Goal: Information Seeking & Learning: Learn about a topic

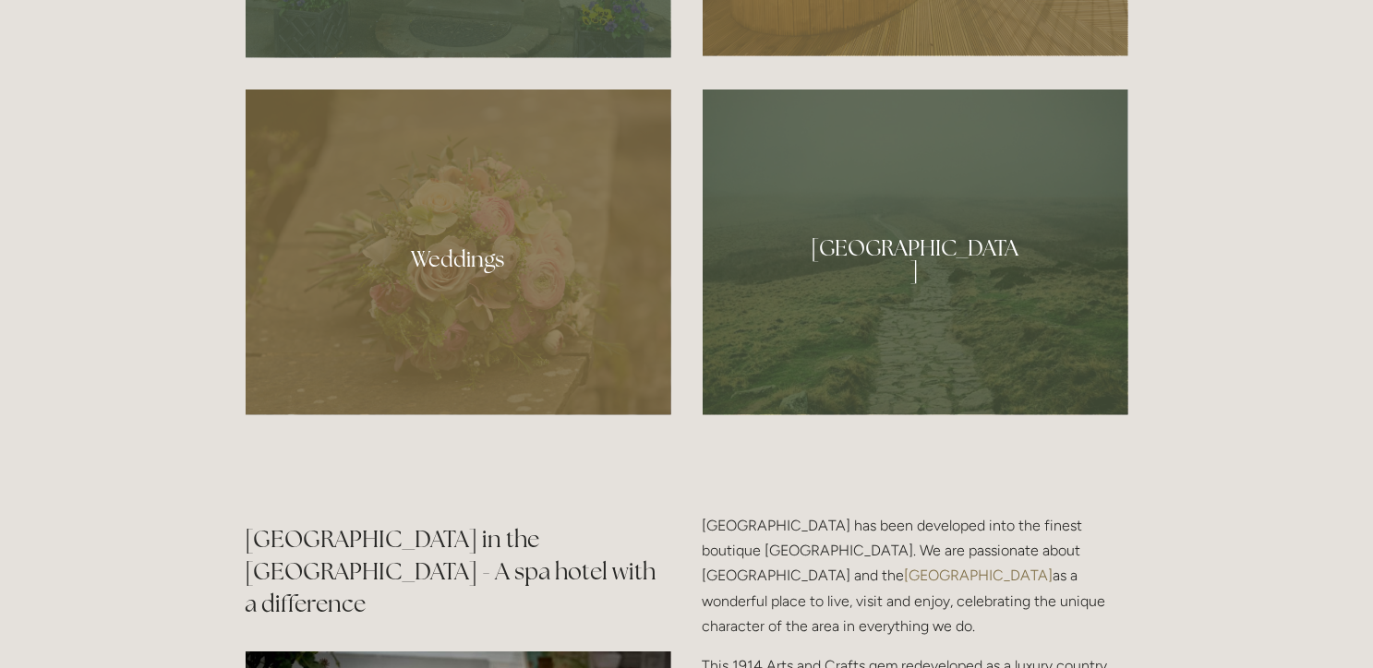
scroll to position [1769, 0]
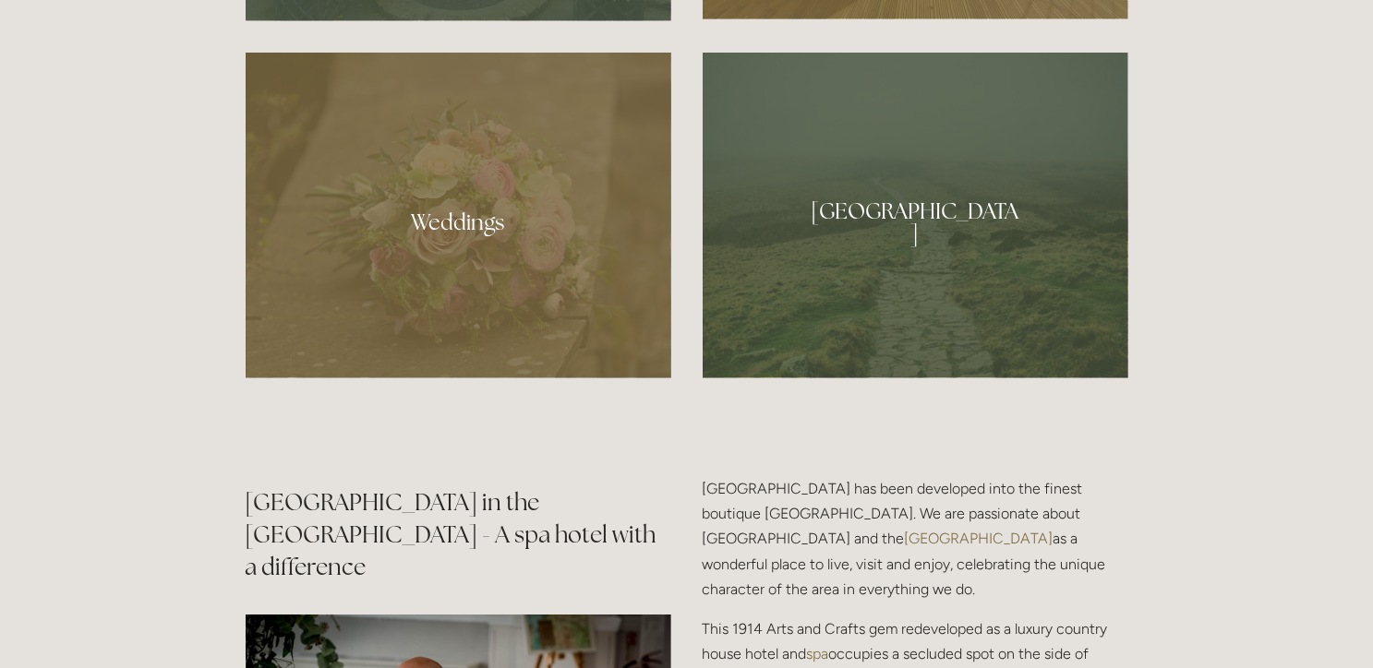
click at [468, 237] on div at bounding box center [459, 216] width 426 height 326
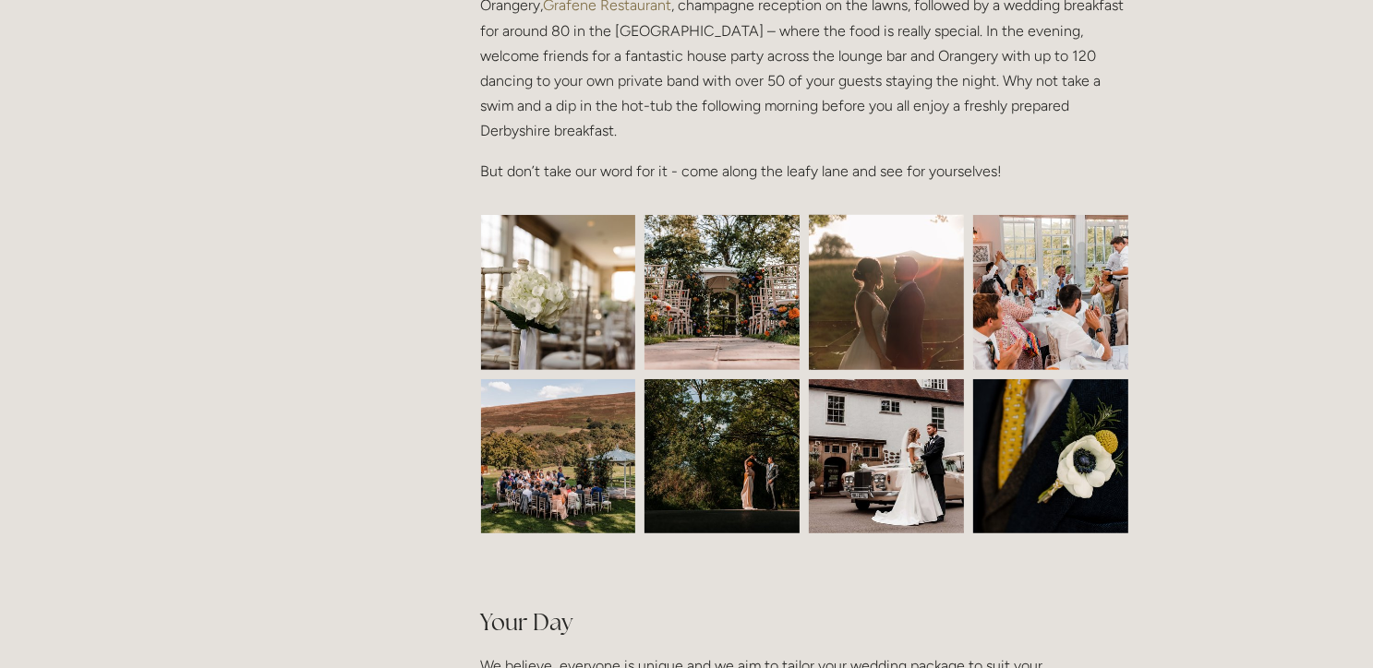
scroll to position [774, 0]
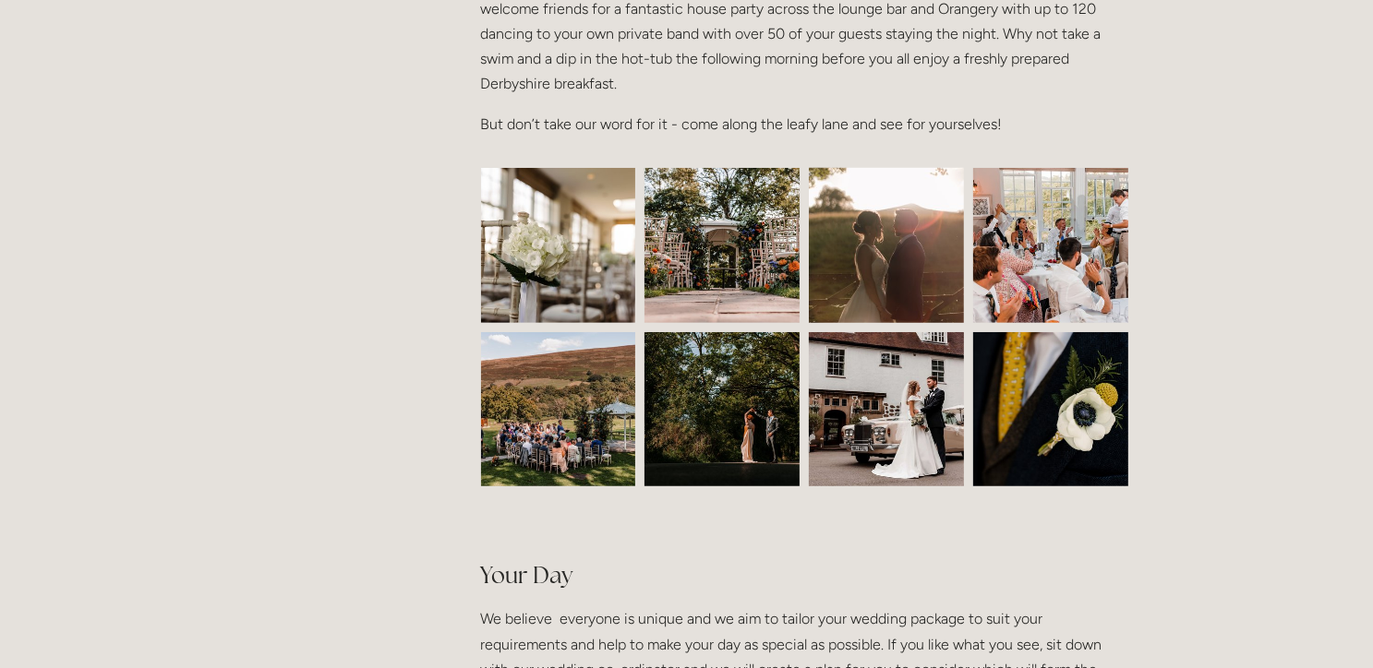
click at [532, 236] on img at bounding box center [558, 245] width 233 height 155
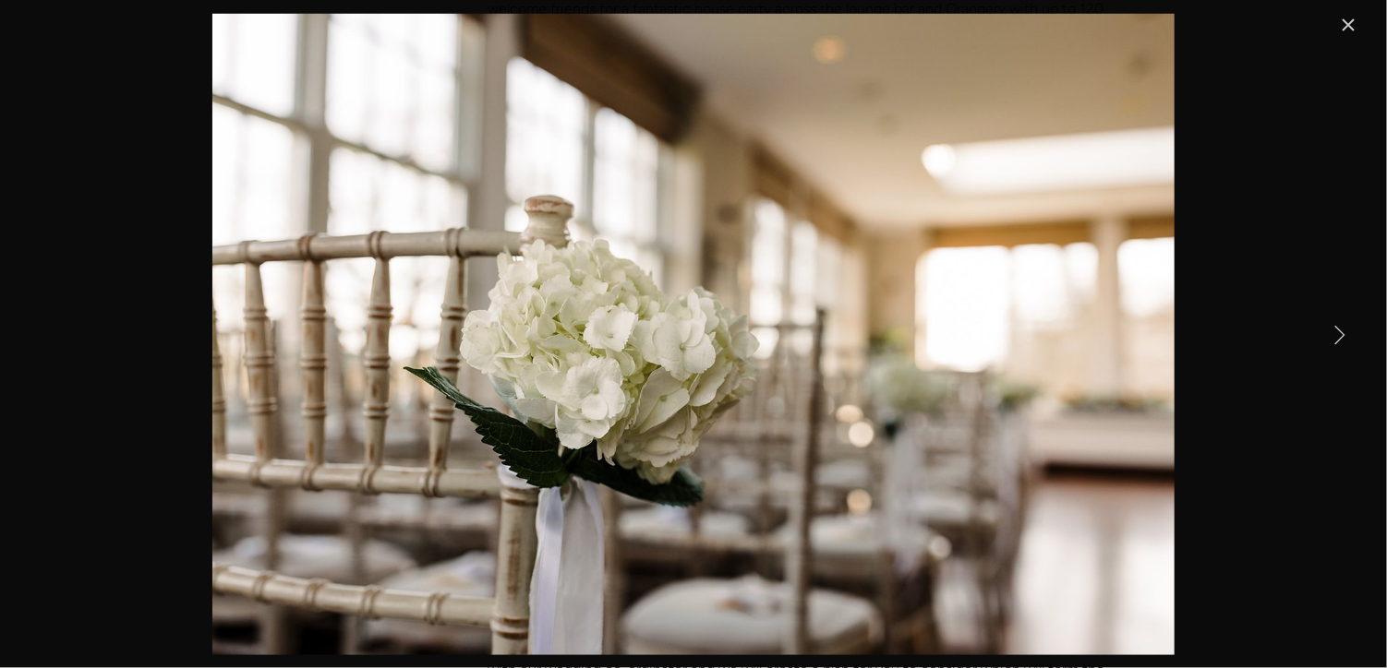
click at [1338, 332] on link "Next Item" at bounding box center [1339, 334] width 41 height 41
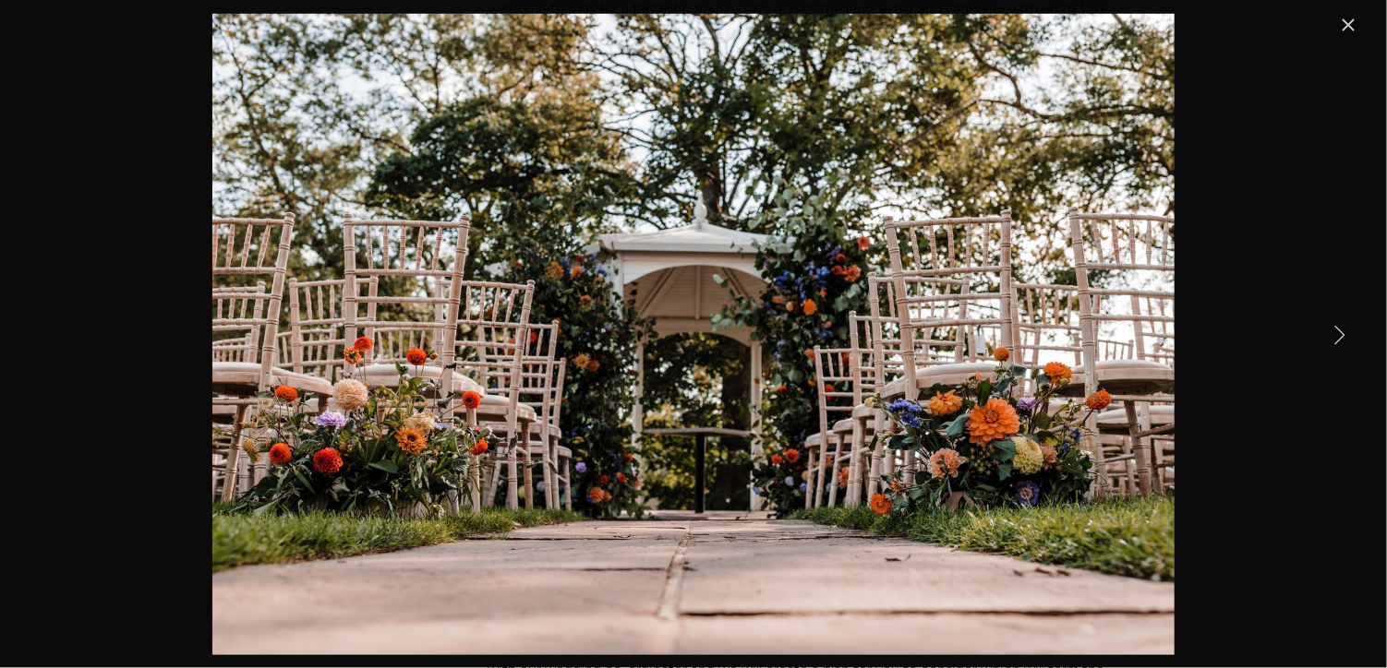
click at [1338, 332] on link "Next Item" at bounding box center [1339, 334] width 41 height 41
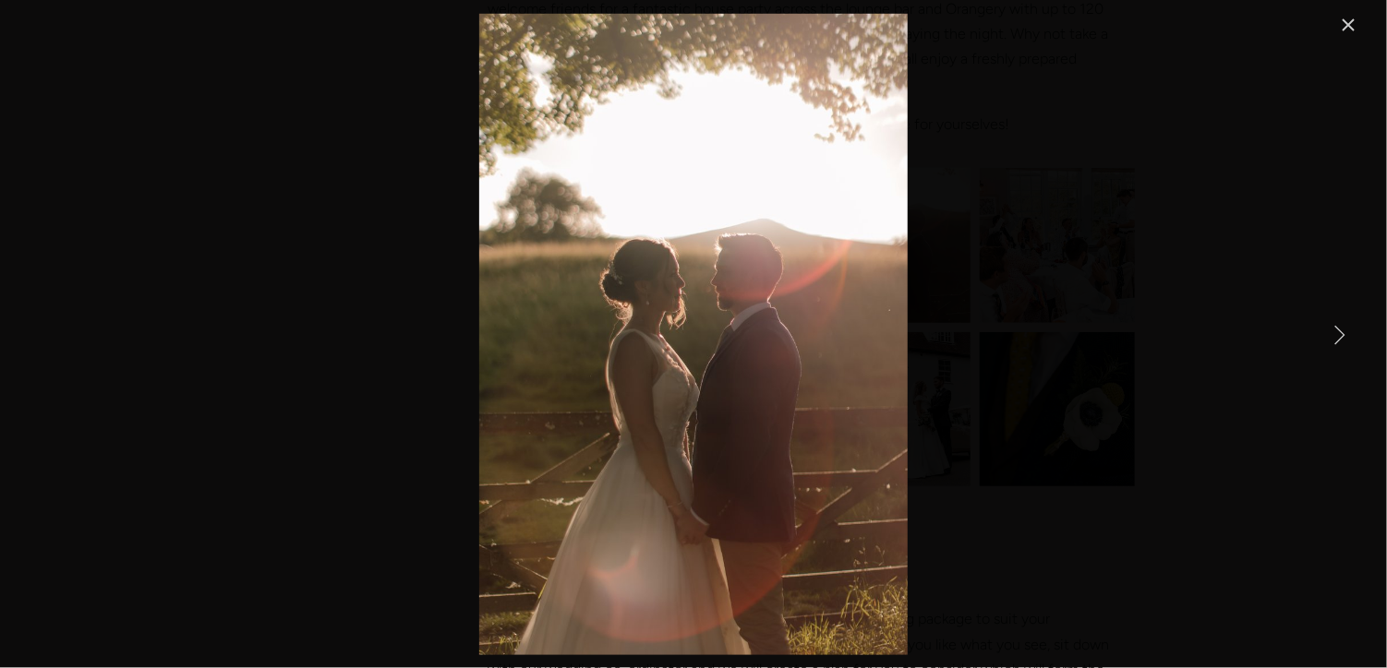
click at [1338, 332] on link "Next Item" at bounding box center [1339, 334] width 41 height 41
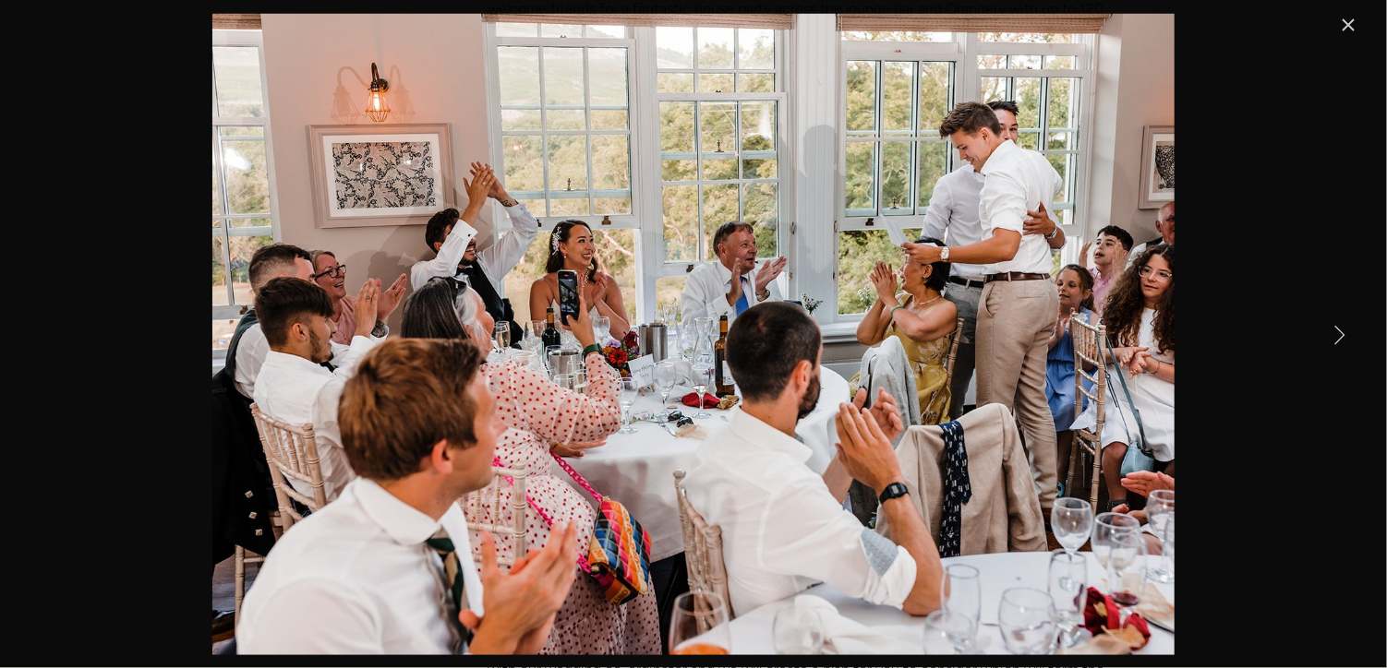
click at [1338, 332] on link "Next Item" at bounding box center [1339, 334] width 41 height 41
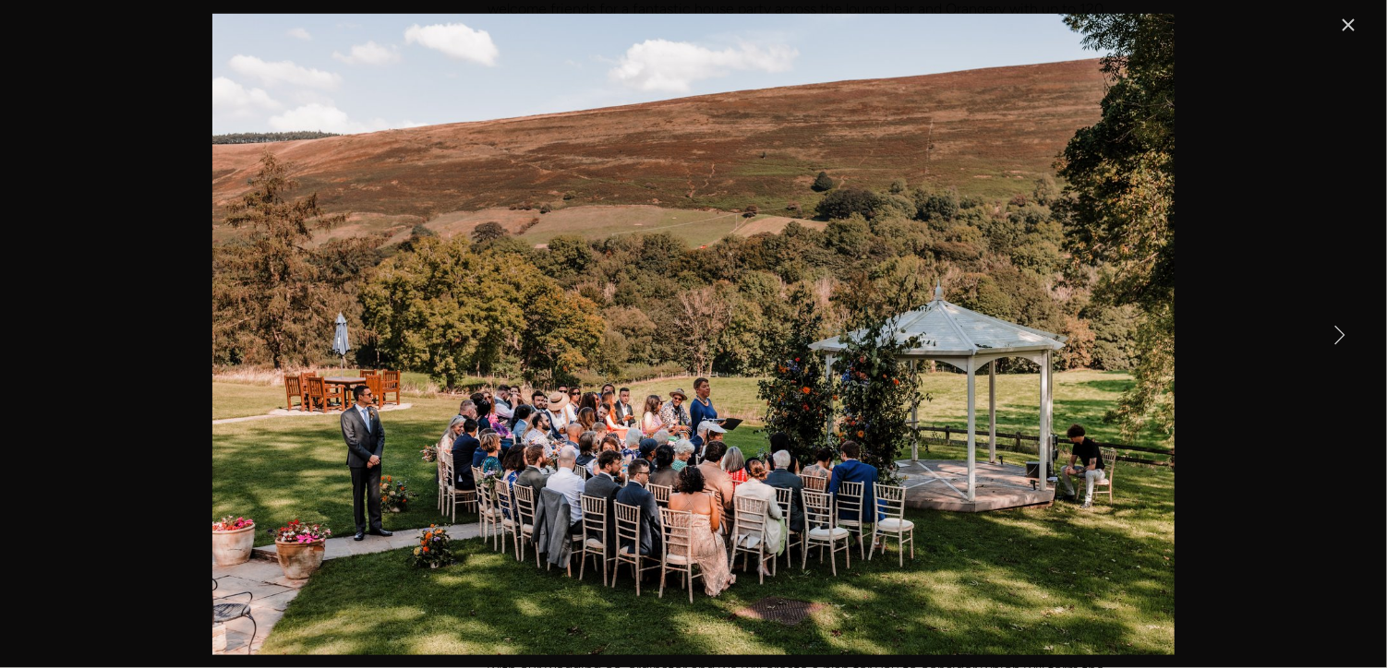
click at [1338, 332] on link "Next Item" at bounding box center [1339, 334] width 41 height 41
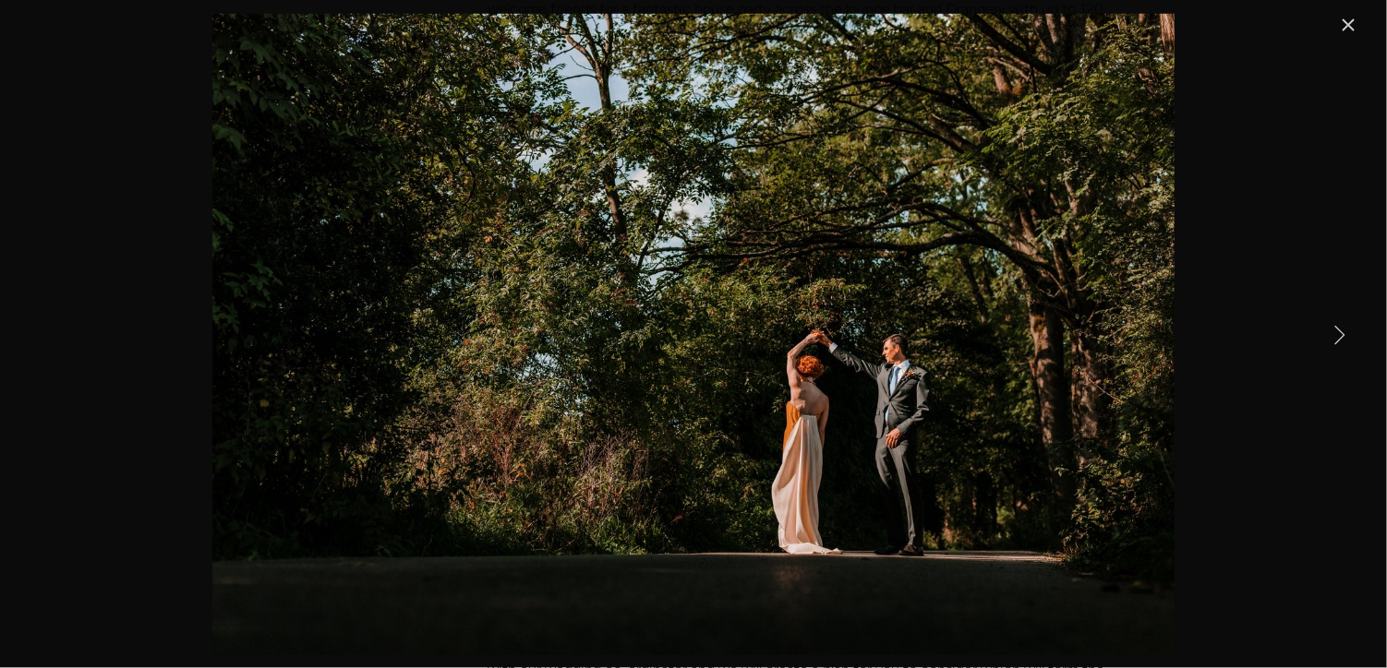
click at [1338, 332] on link "Next Item" at bounding box center [1339, 334] width 41 height 41
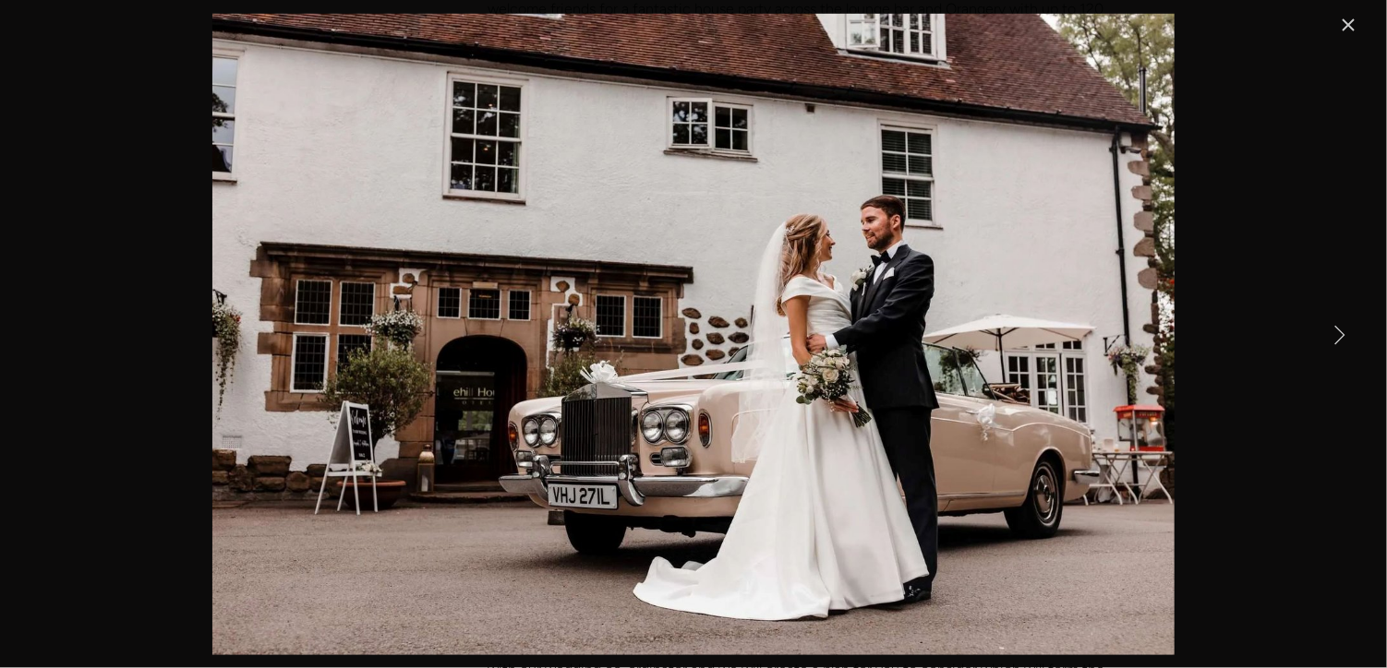
click at [1338, 332] on link "Next Item" at bounding box center [1339, 334] width 41 height 41
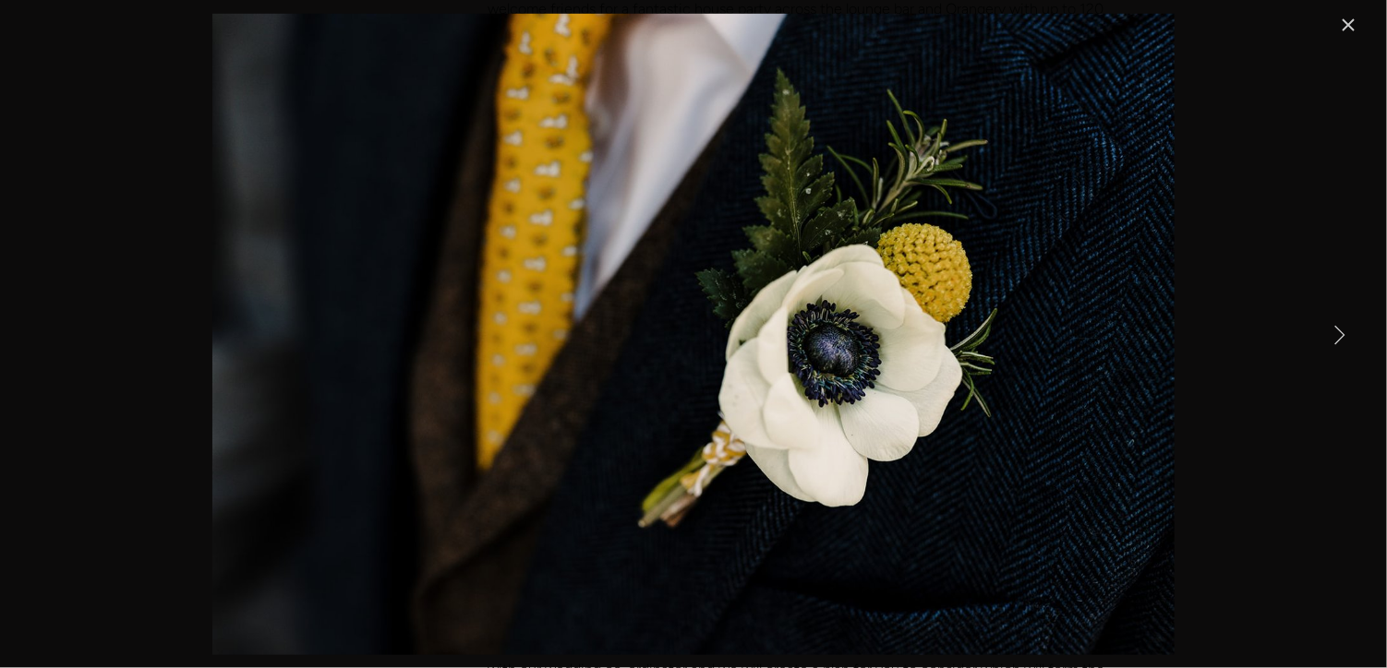
click at [1338, 332] on link "Next Item" at bounding box center [1339, 334] width 41 height 41
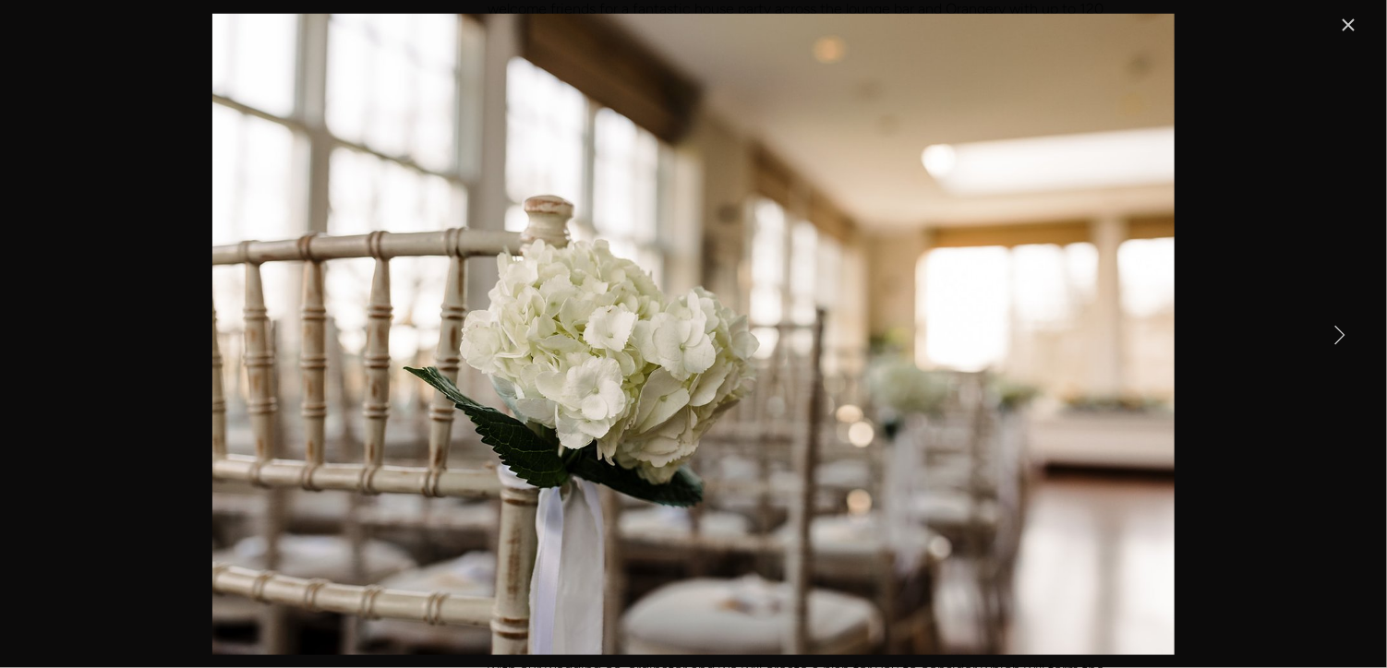
click at [1338, 332] on link "Next Item" at bounding box center [1339, 334] width 41 height 41
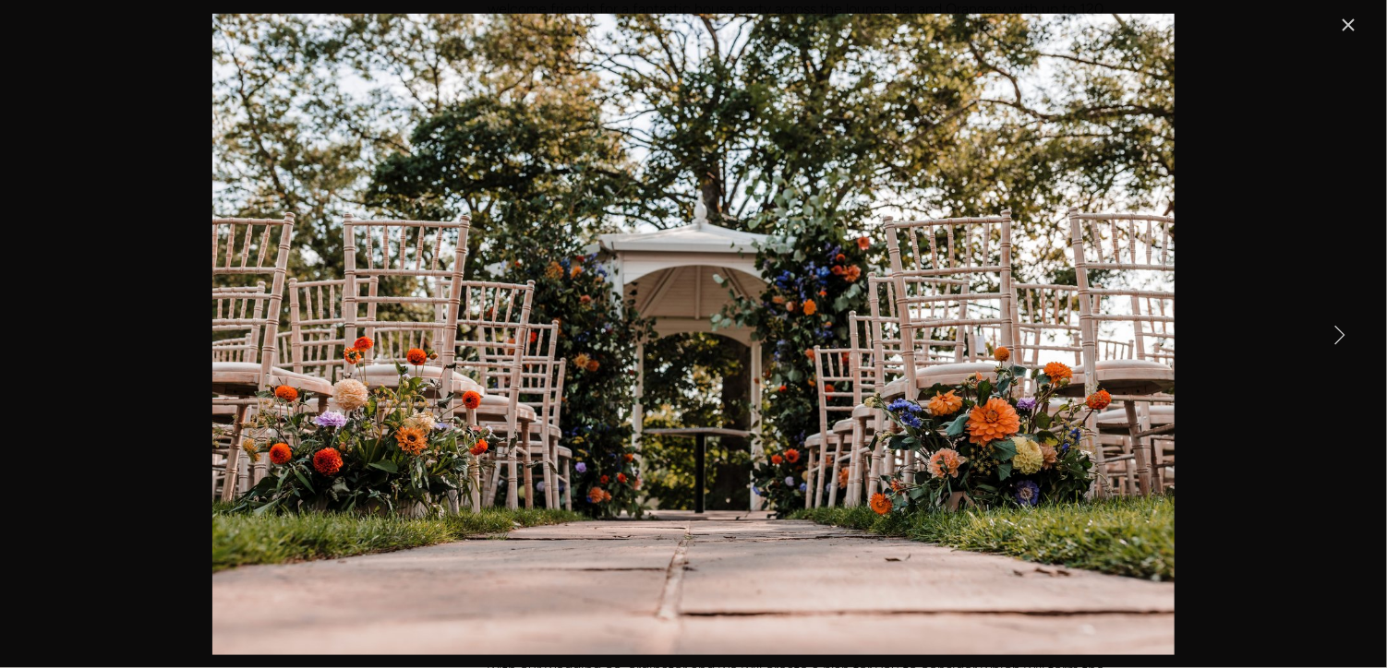
click at [1347, 28] on link "Close" at bounding box center [1348, 25] width 22 height 22
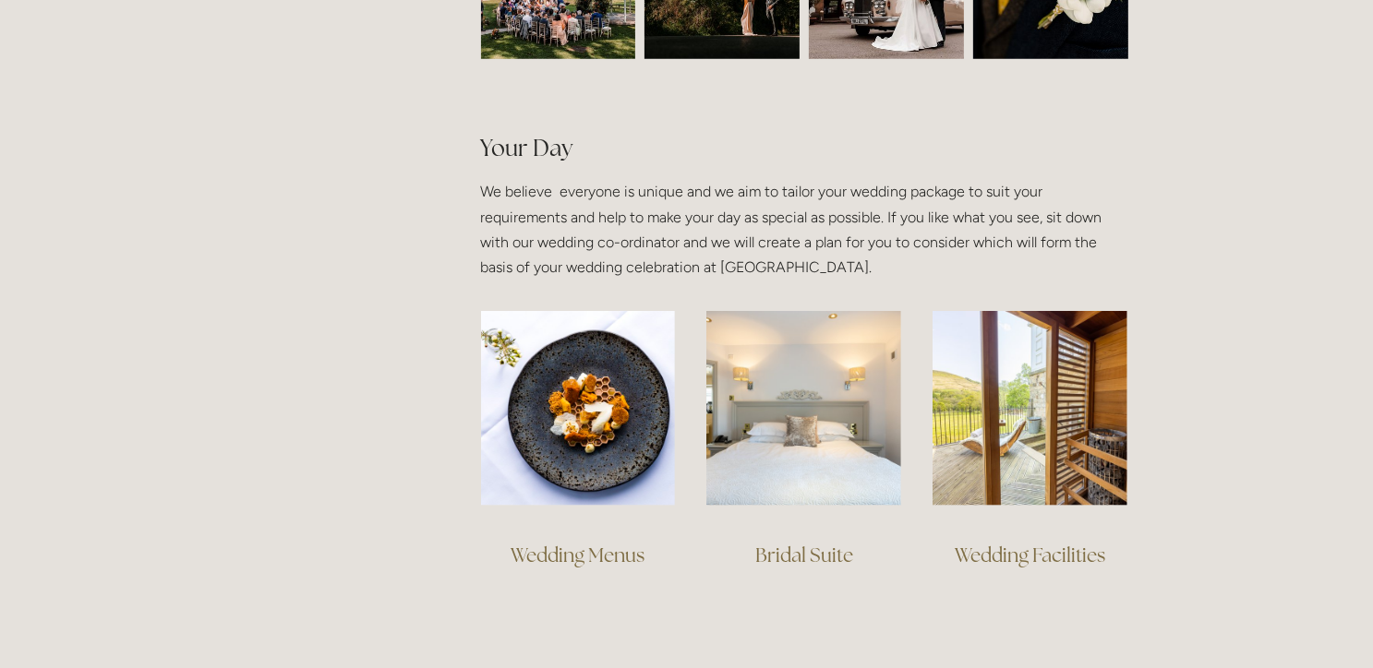
scroll to position [1280, 0]
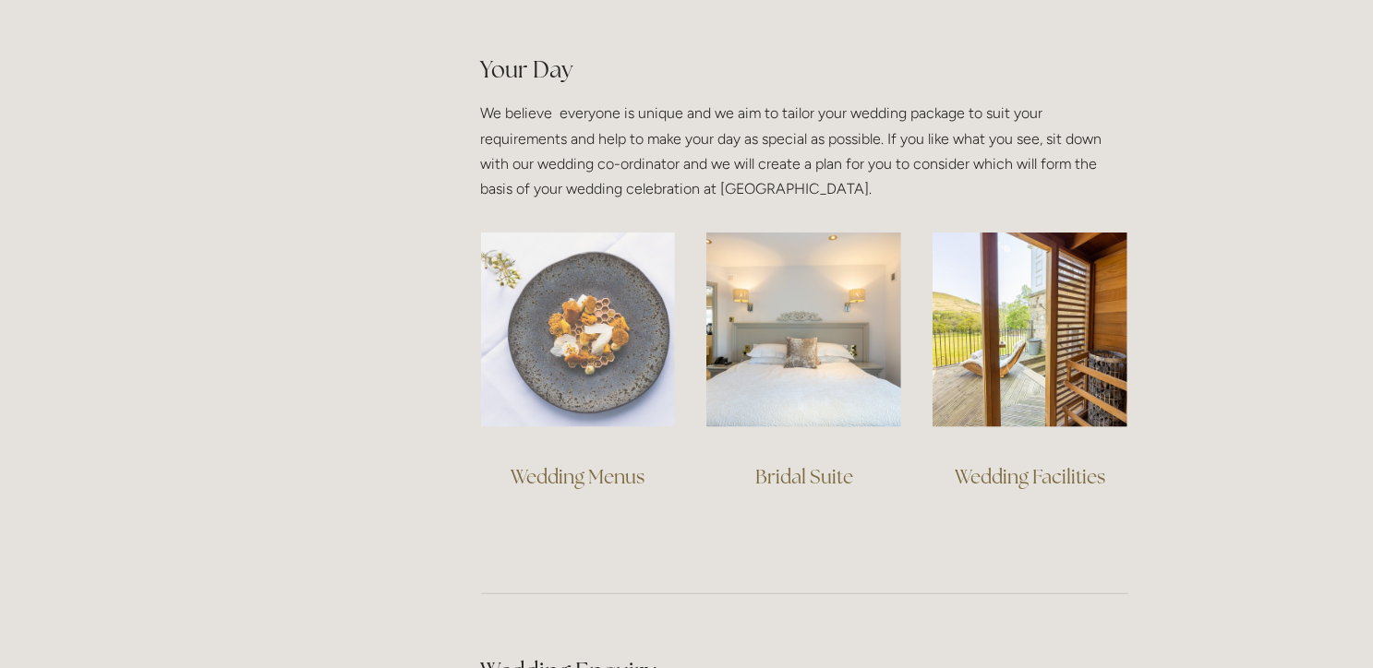
click at [572, 365] on img at bounding box center [578, 330] width 195 height 195
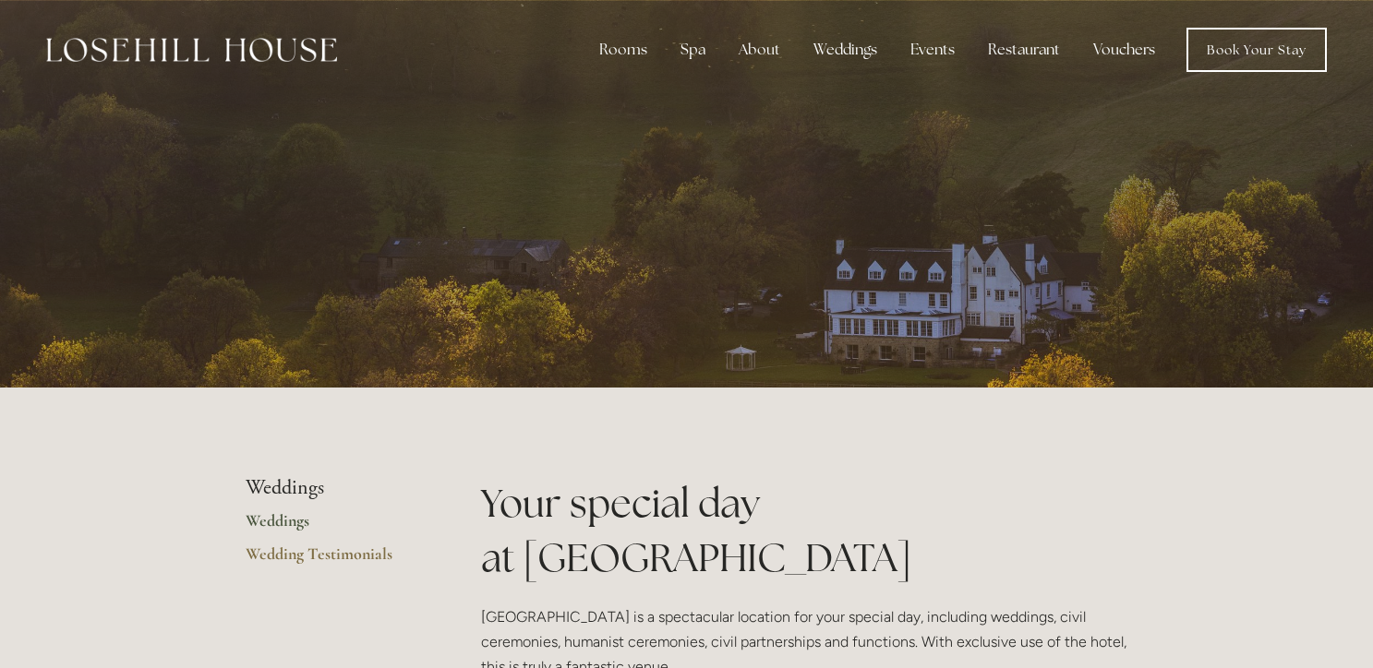
scroll to position [1280, 0]
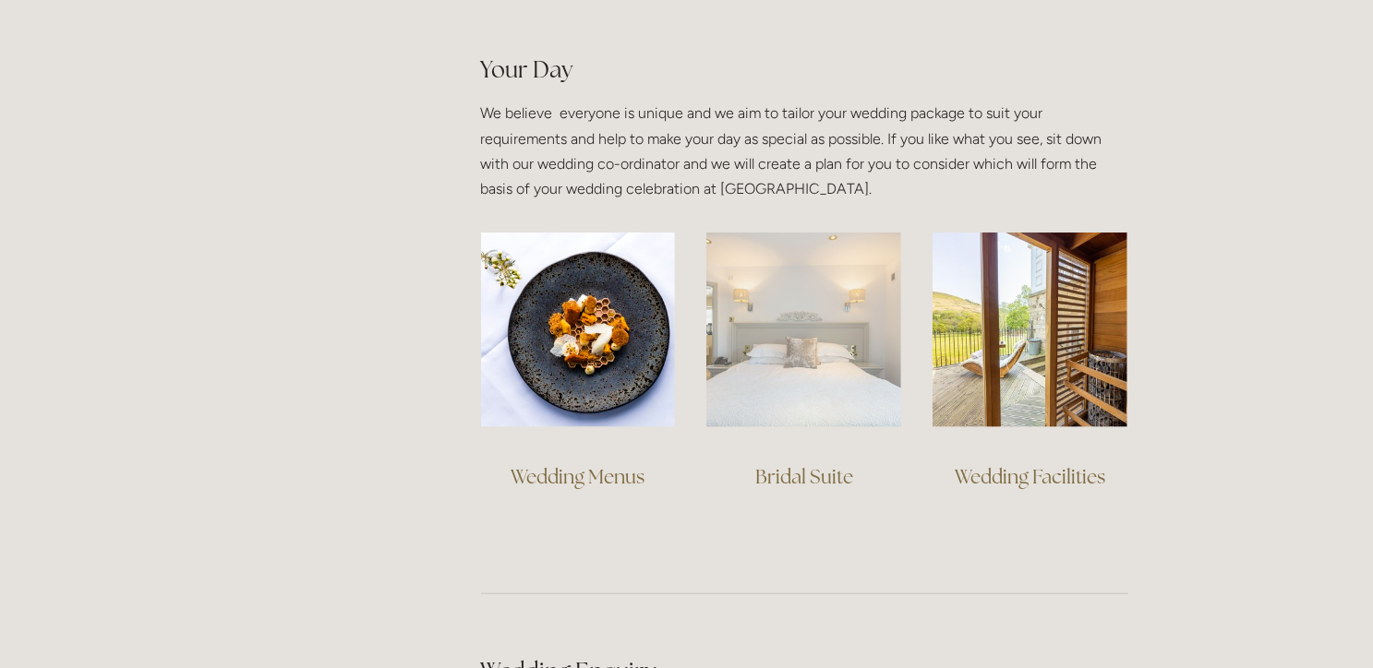
click at [801, 394] on img at bounding box center [803, 330] width 195 height 195
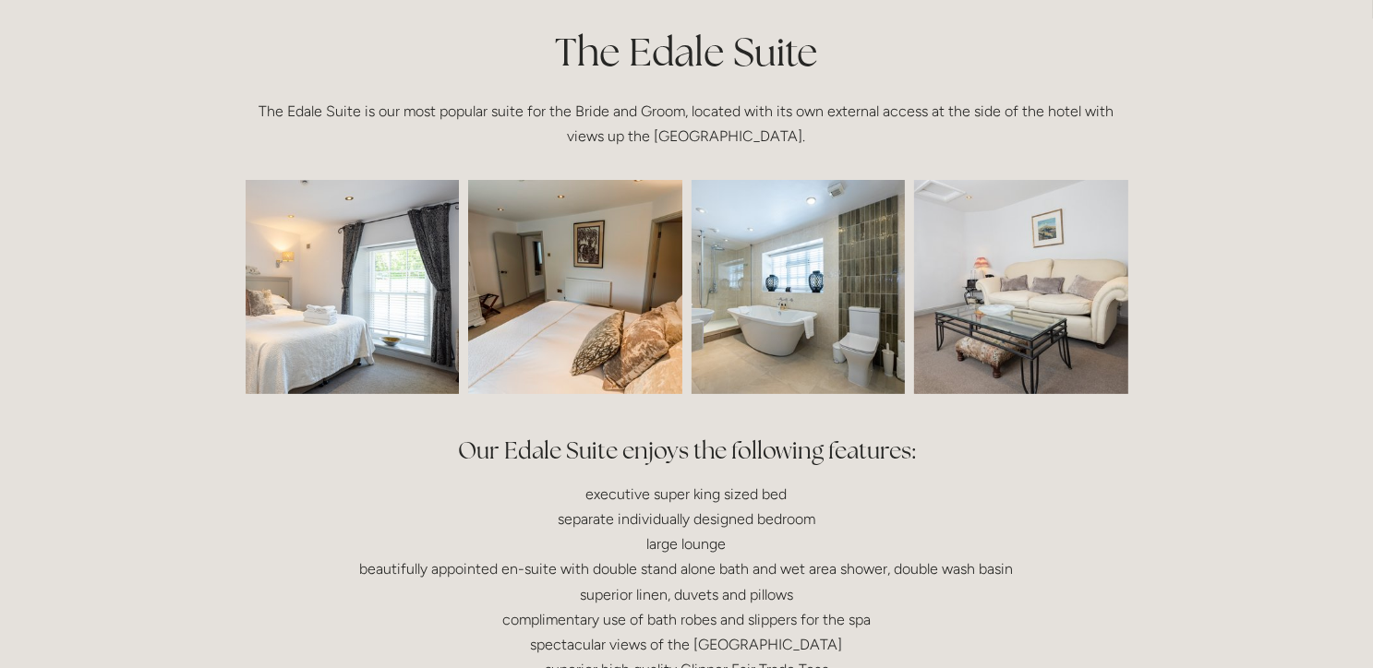
scroll to position [471, 0]
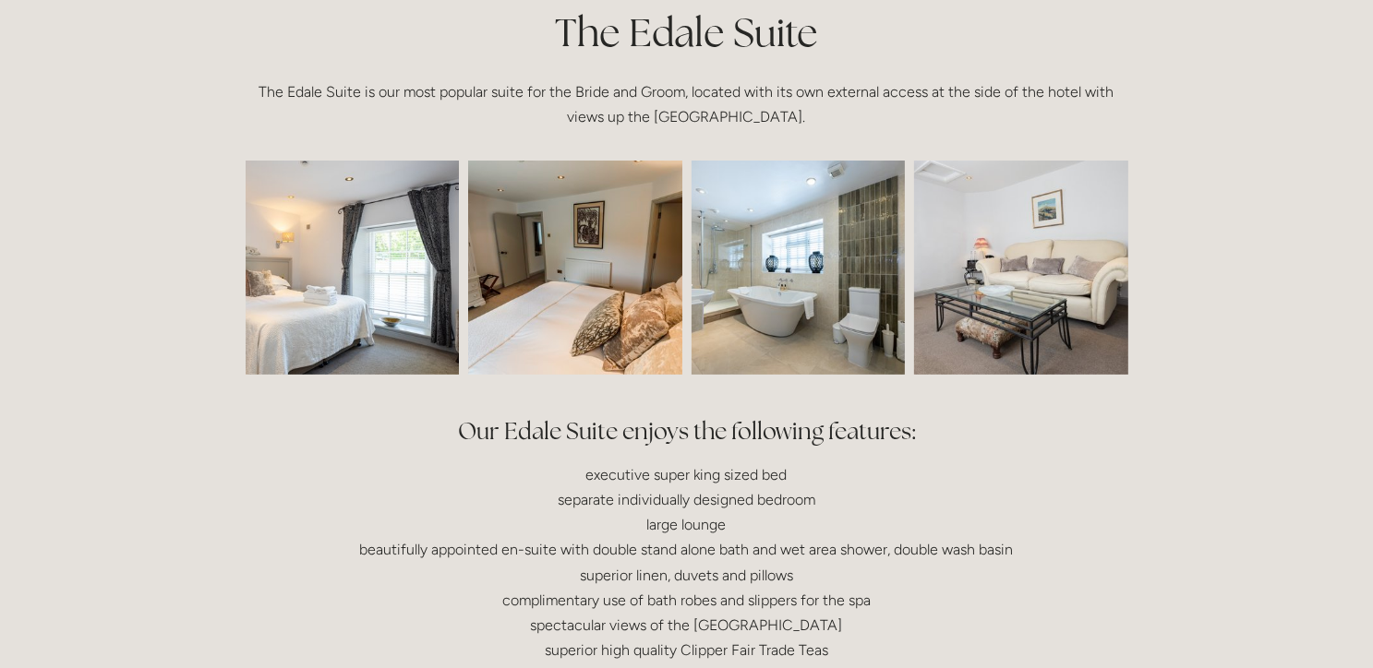
click at [335, 283] on img at bounding box center [309, 268] width 321 height 214
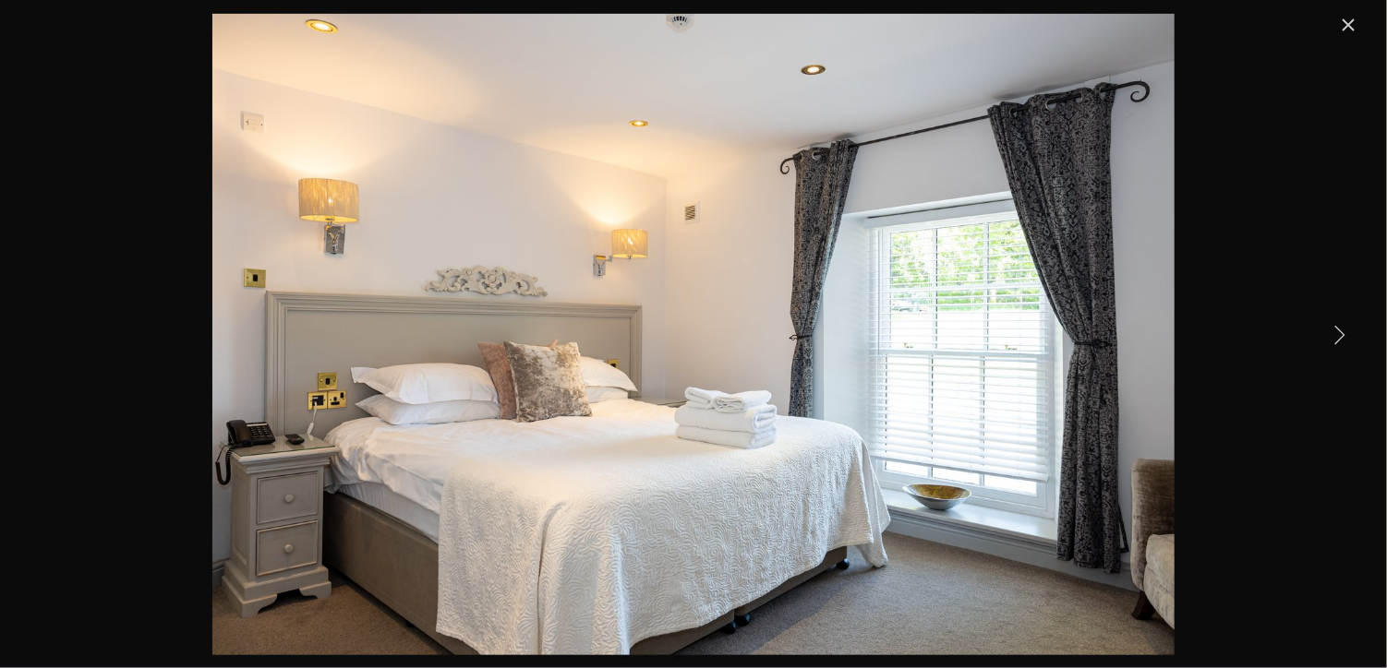
click at [1333, 333] on link "Next Item" at bounding box center [1339, 334] width 41 height 41
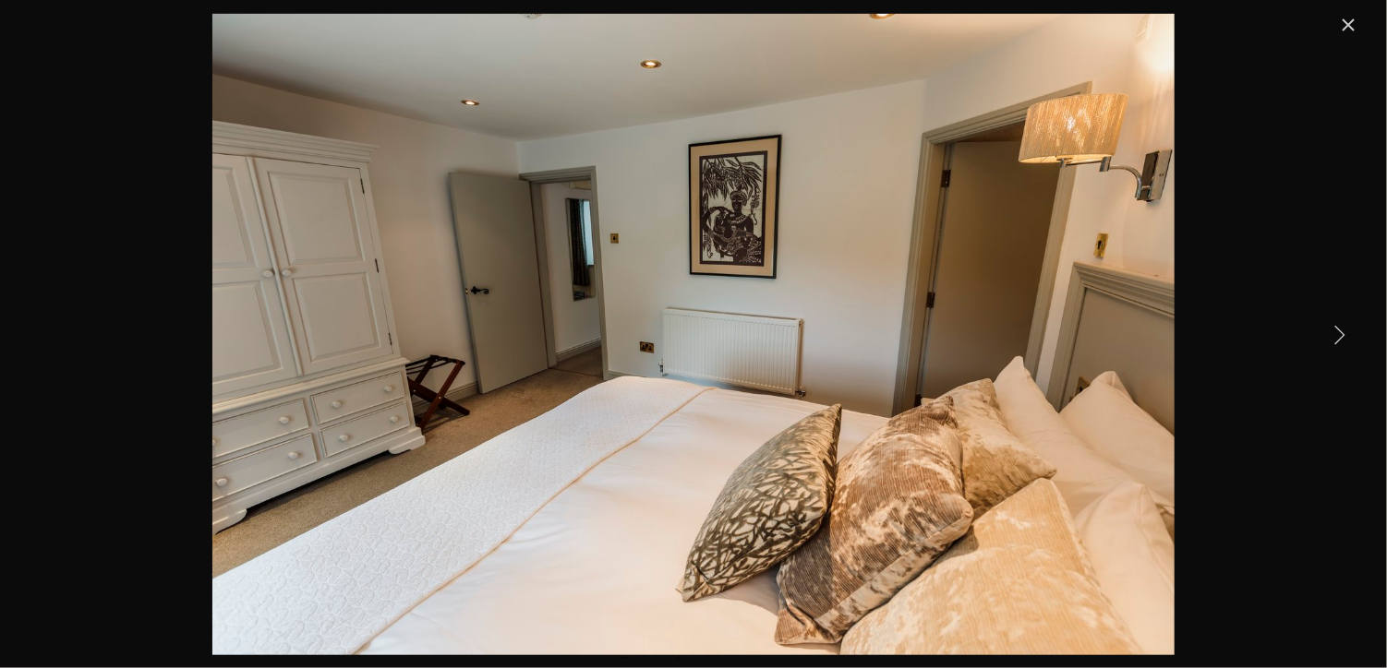
click at [1333, 333] on link "Next Item" at bounding box center [1339, 334] width 41 height 41
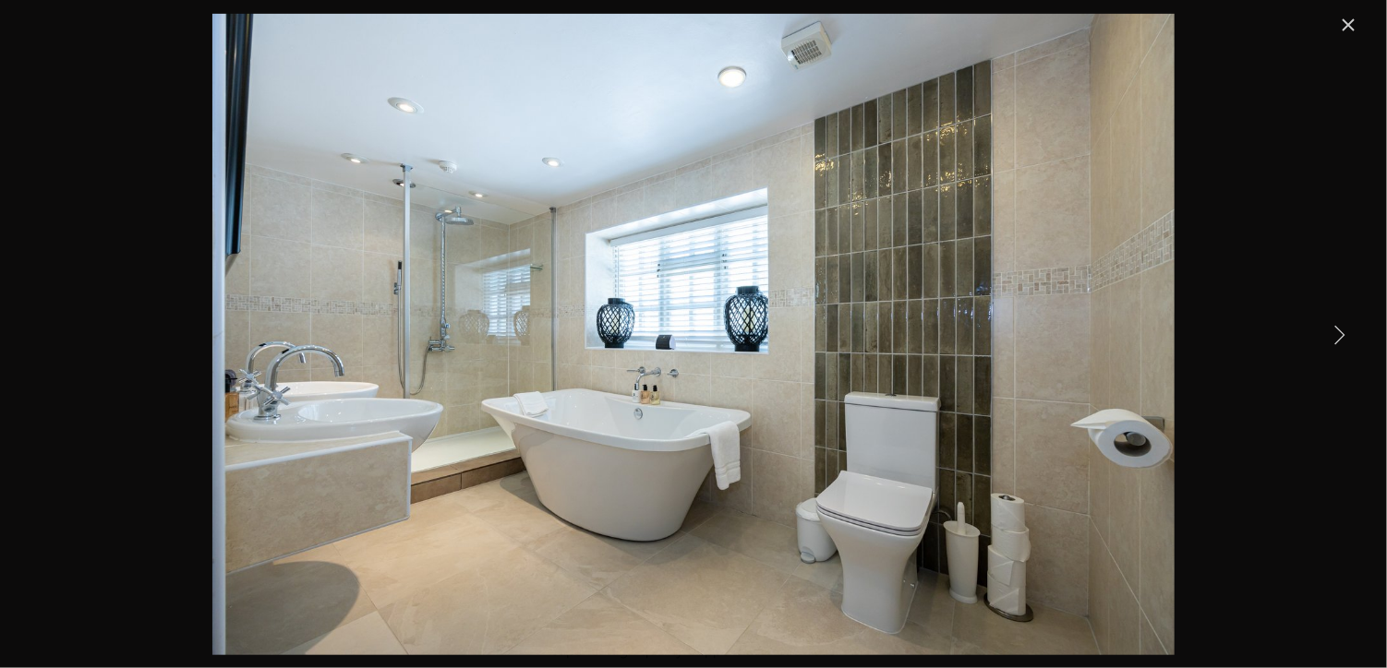
click at [1333, 333] on link "Next Item" at bounding box center [1339, 334] width 41 height 41
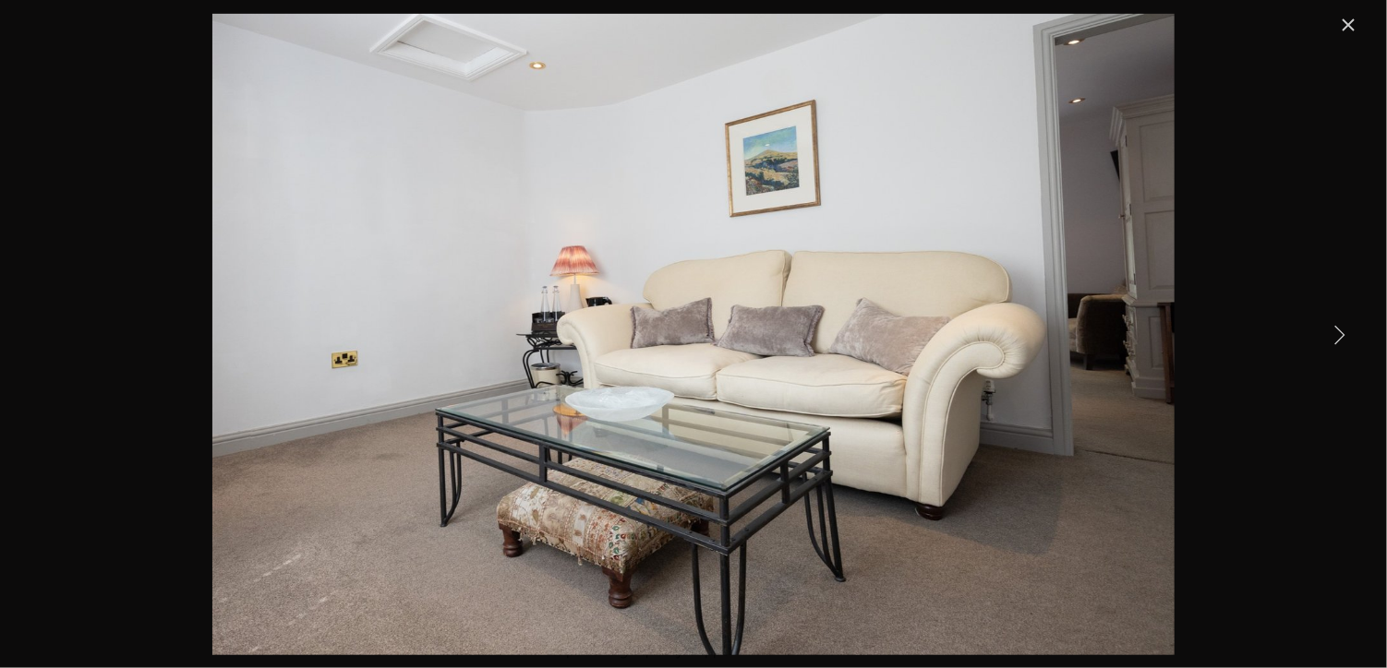
click at [1333, 333] on link "Next Item" at bounding box center [1339, 334] width 41 height 41
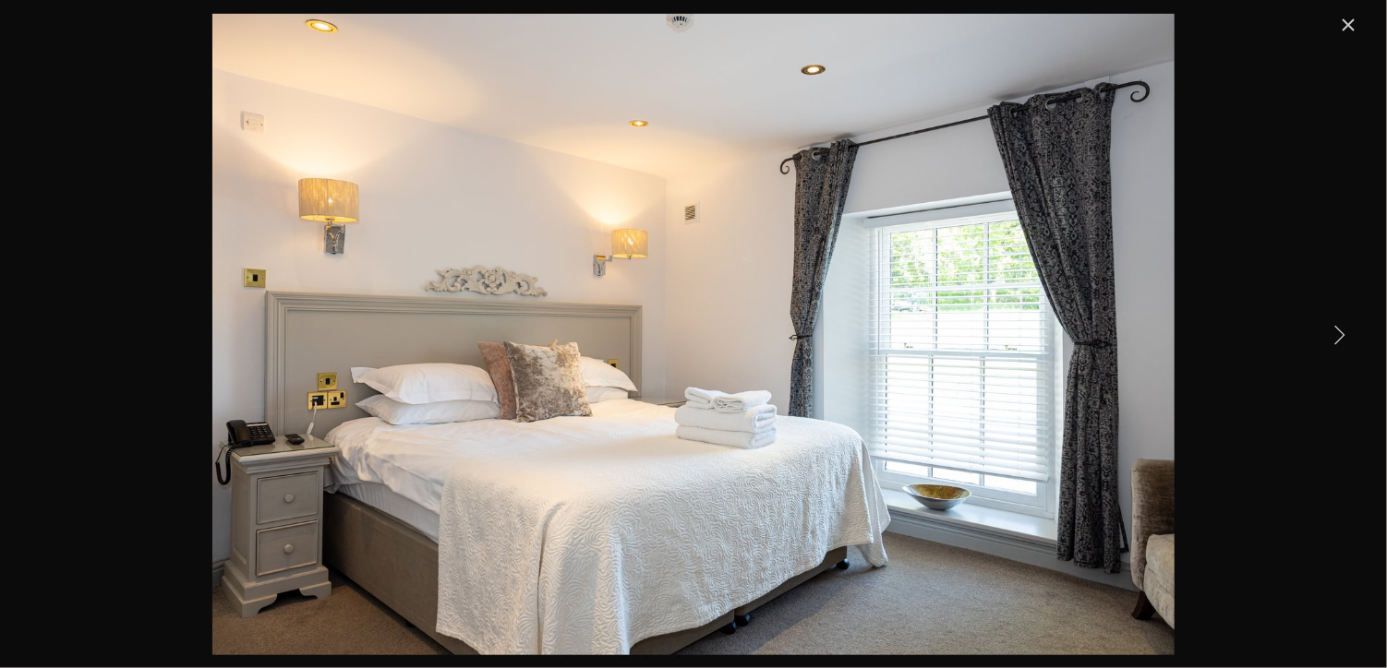
click at [1355, 22] on link "Close" at bounding box center [1348, 25] width 22 height 22
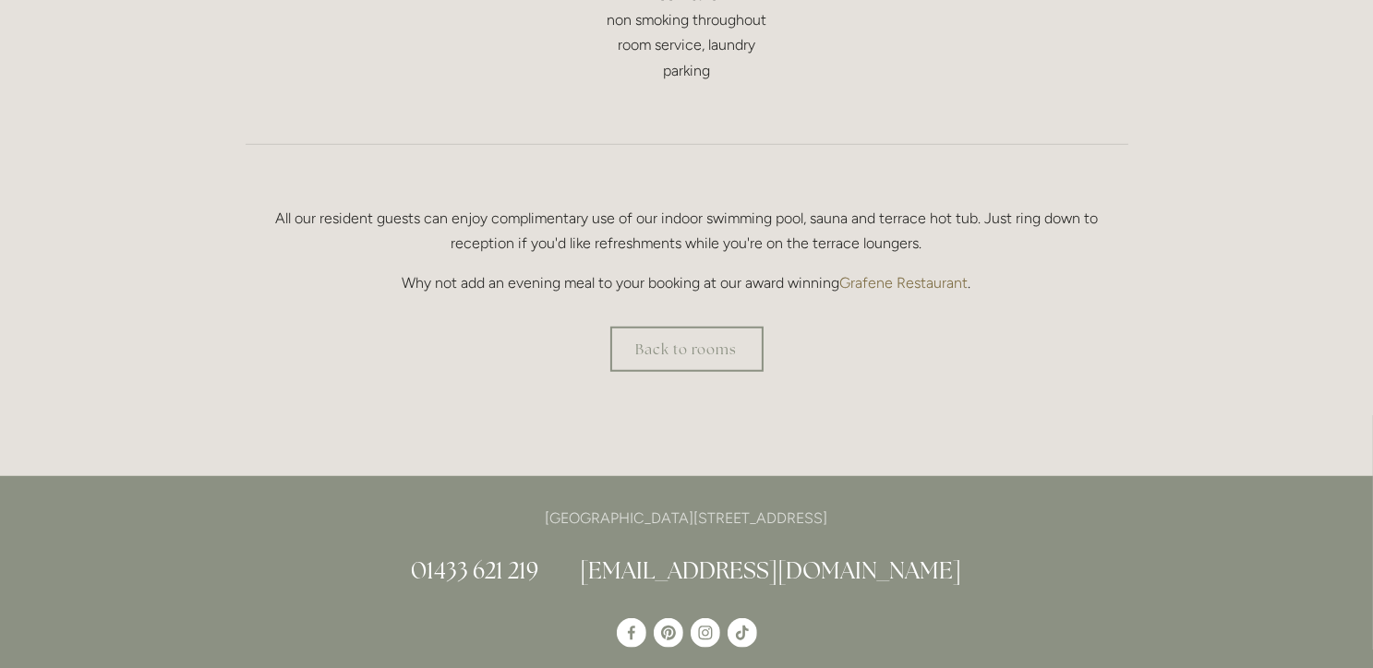
scroll to position [1260, 0]
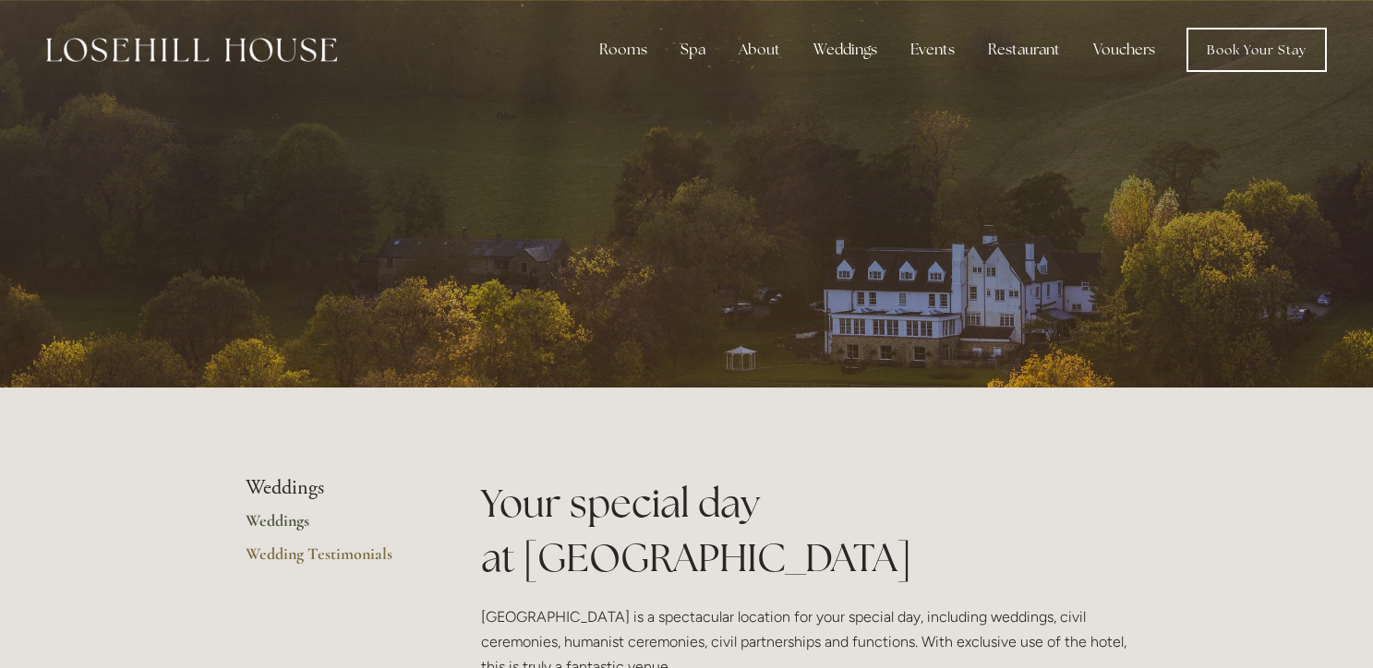
scroll to position [1280, 0]
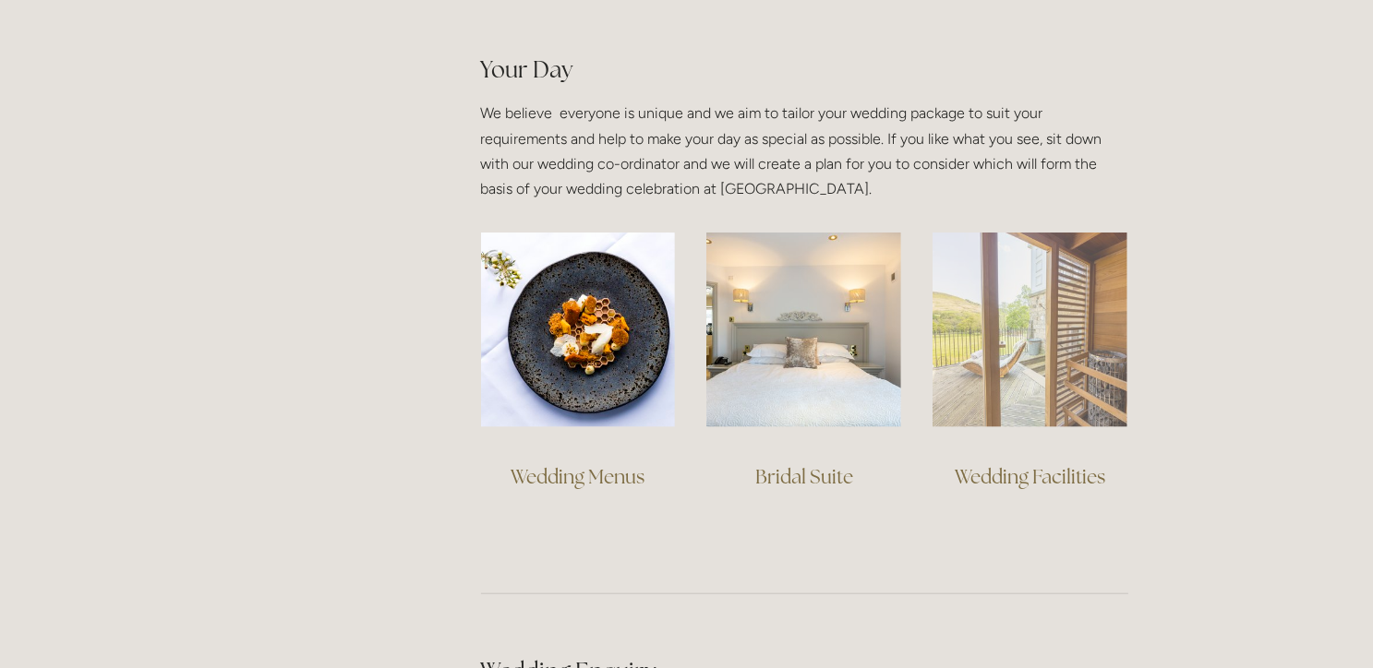
click at [1042, 382] on img at bounding box center [1030, 330] width 195 height 195
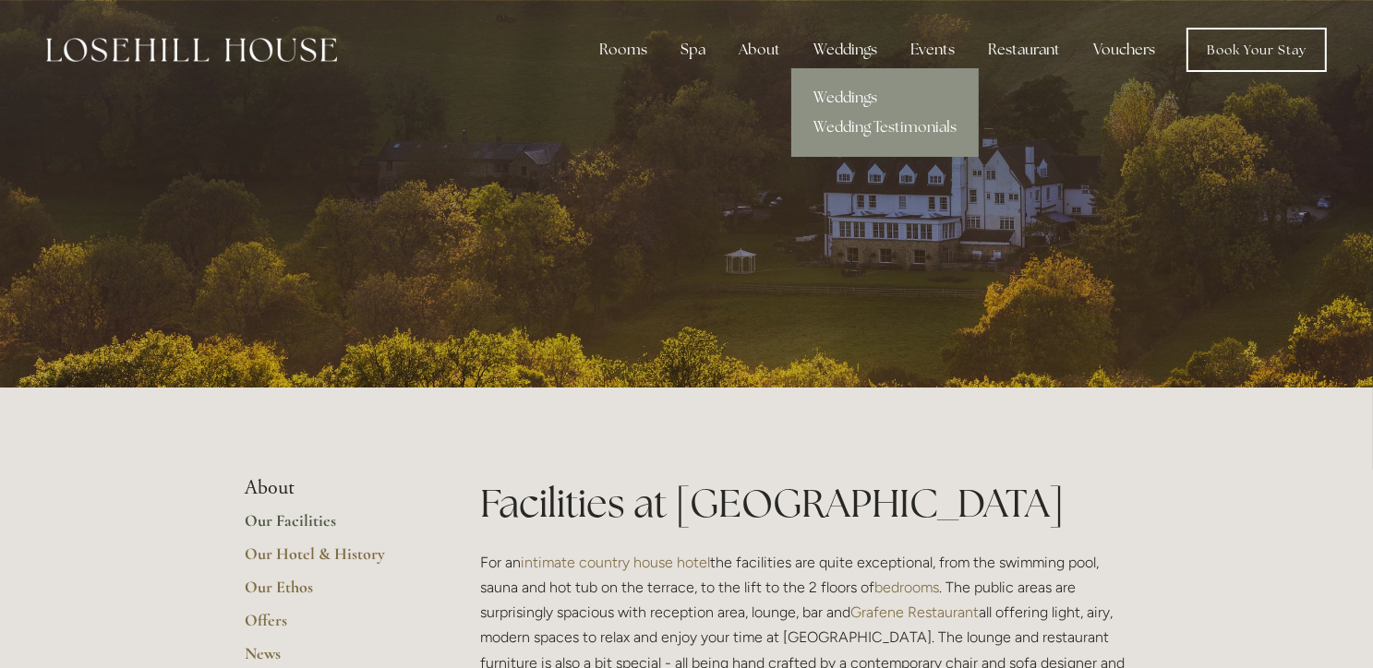
click at [848, 91] on link "Weddings" at bounding box center [884, 98] width 187 height 30
